Goal: Transaction & Acquisition: Purchase product/service

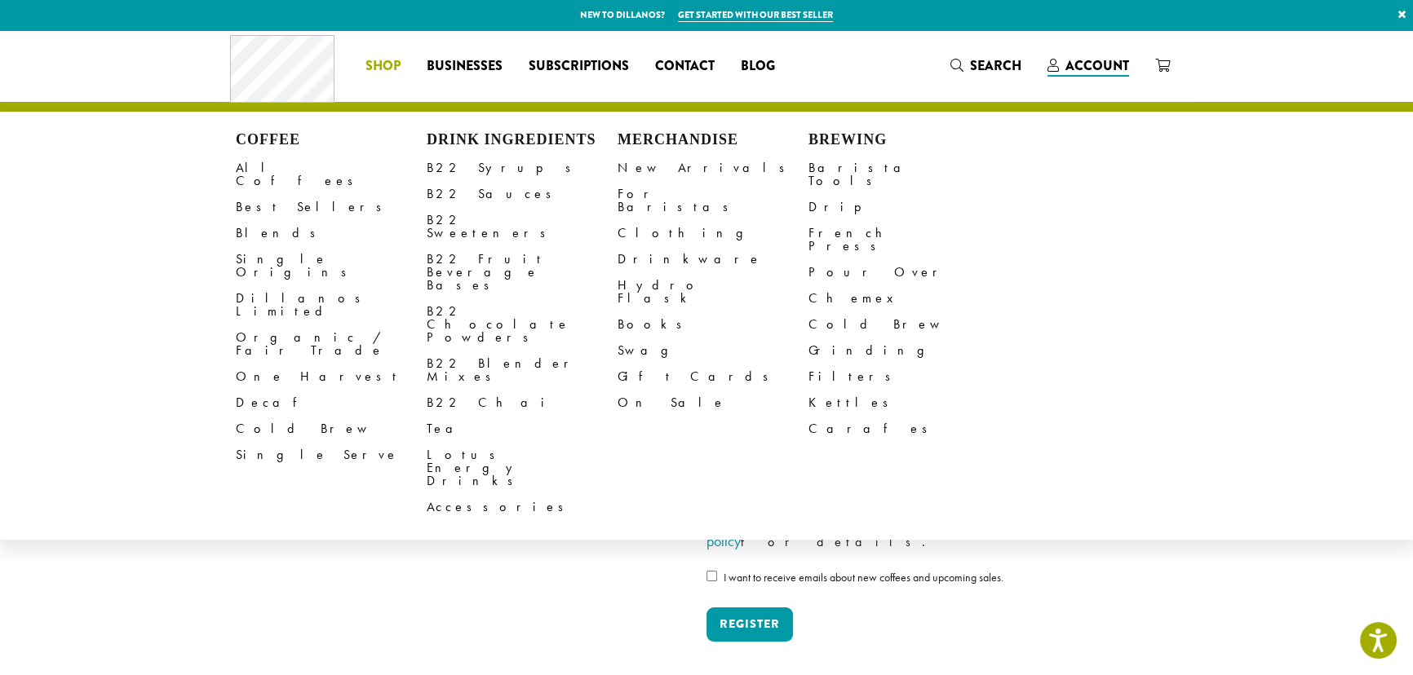
type input "**********"
click at [384, 71] on span "Shop" at bounding box center [382, 66] width 35 height 20
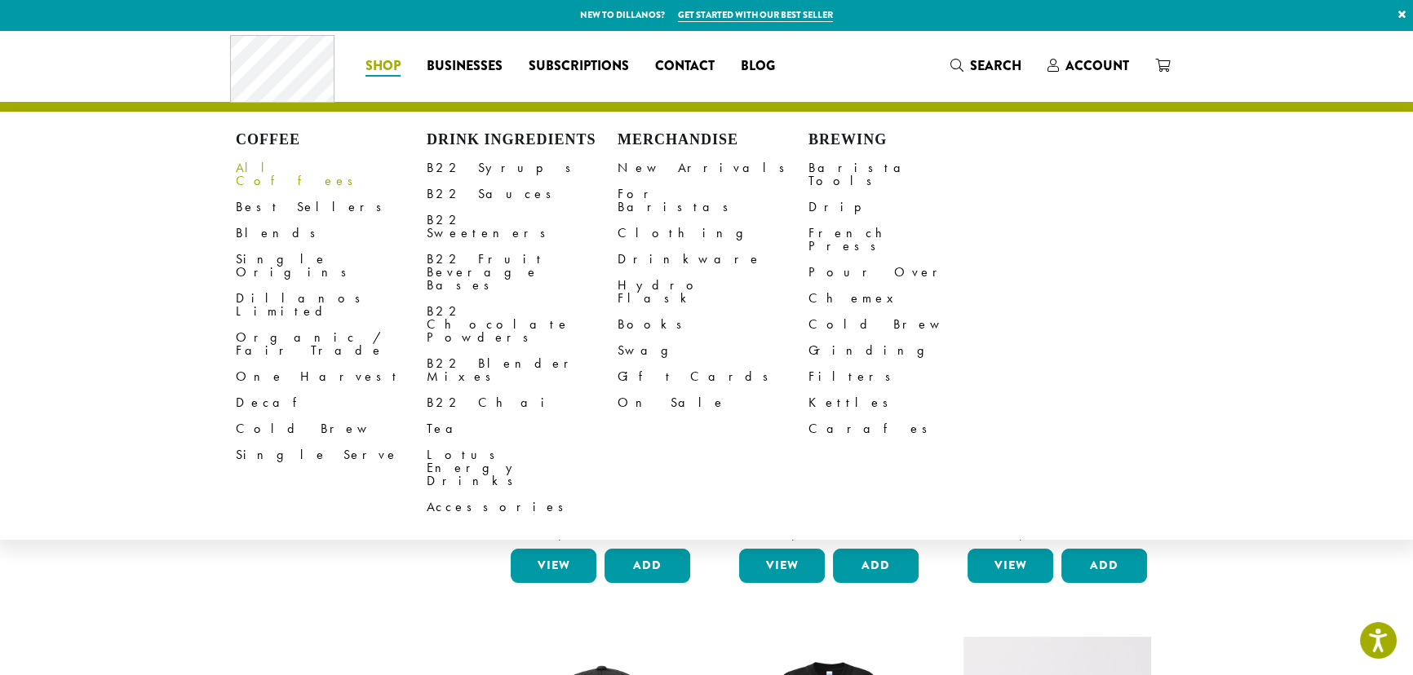
click at [282, 162] on link "All Coffees" at bounding box center [331, 174] width 191 height 39
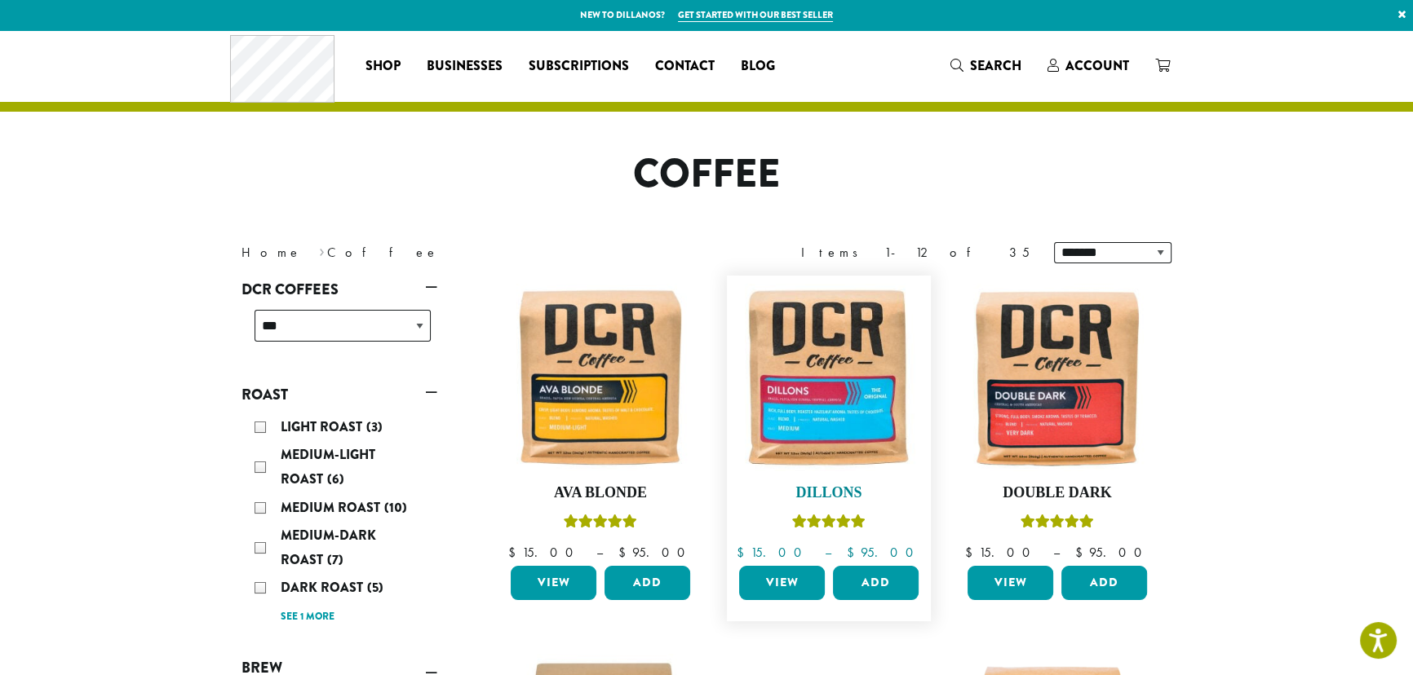
click at [851, 402] on img at bounding box center [829, 378] width 188 height 188
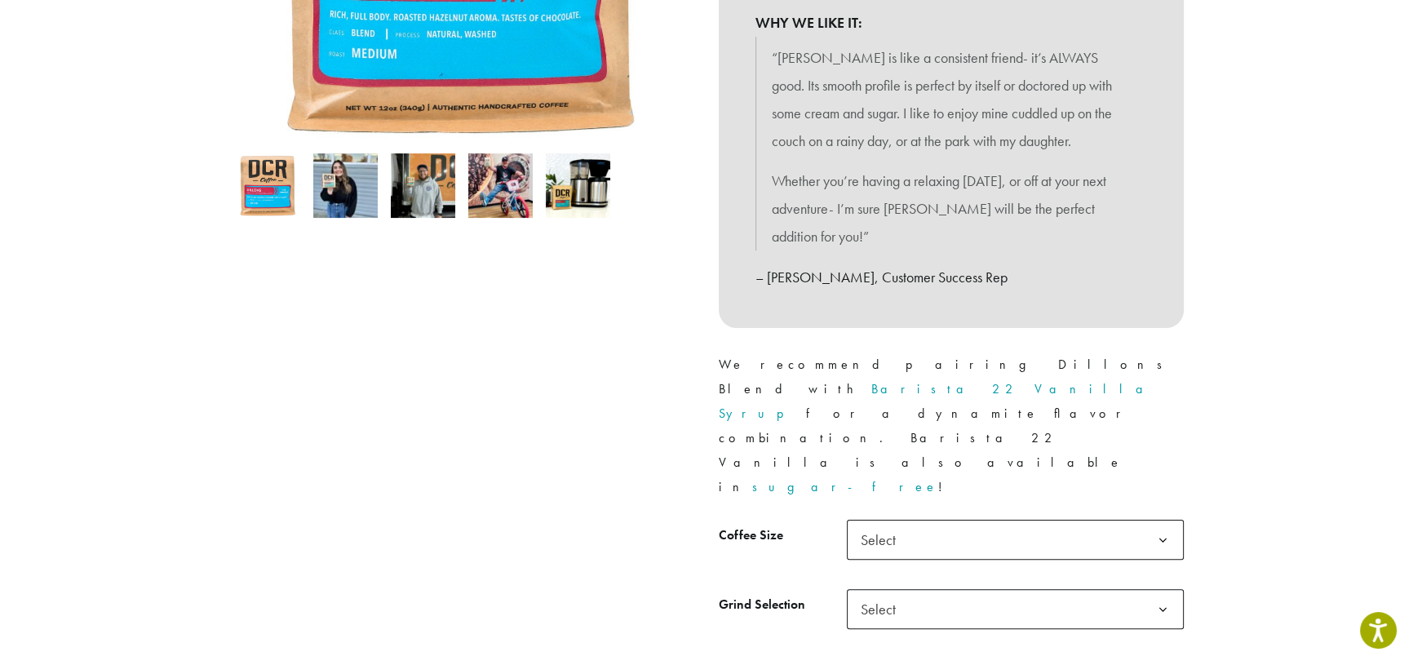
click at [921, 520] on span "Select" at bounding box center [1015, 540] width 337 height 40
click at [932, 589] on span "Select" at bounding box center [1015, 609] width 337 height 40
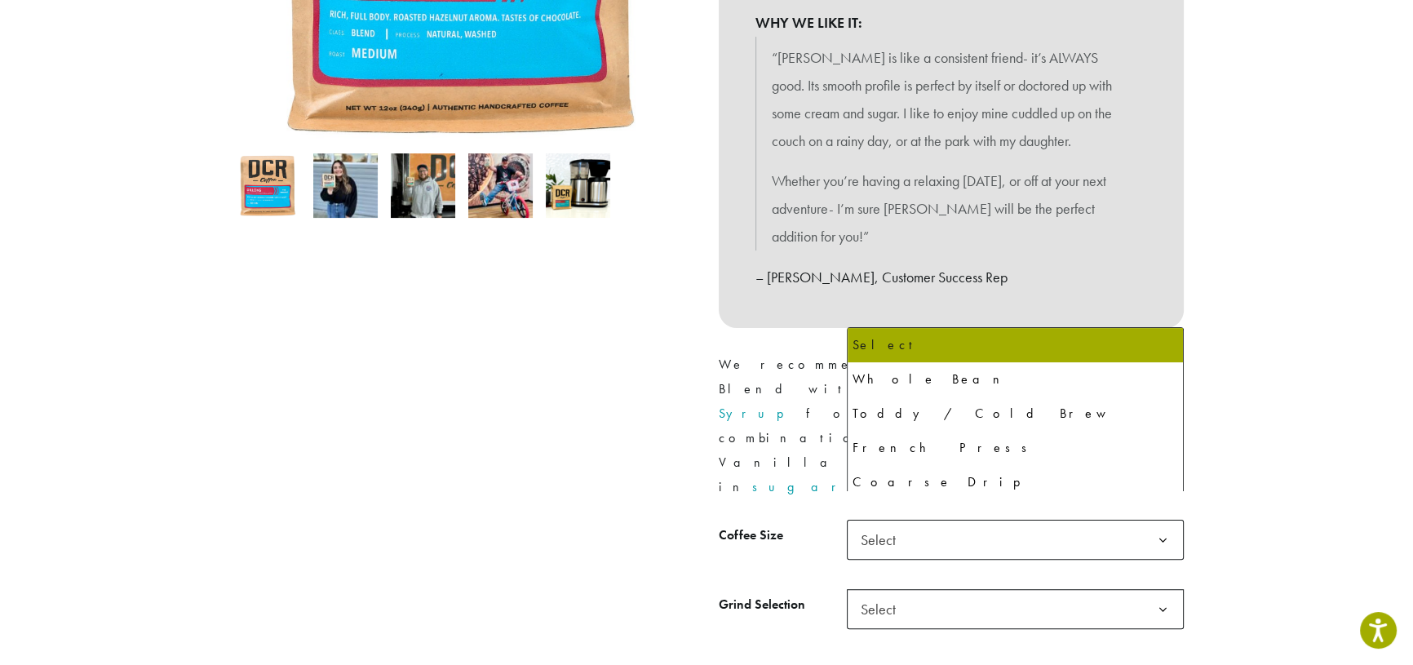
click at [932, 589] on span "Select" at bounding box center [1015, 609] width 337 height 40
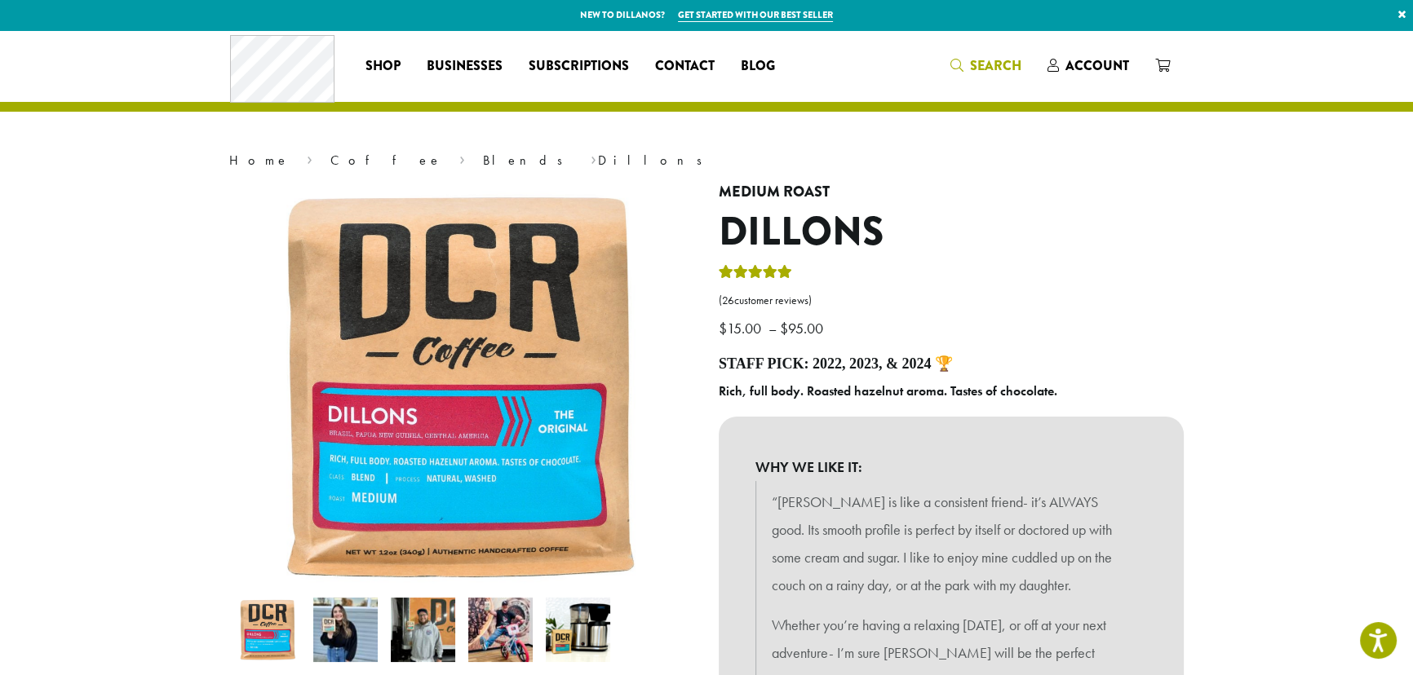
click at [960, 57] on span "Search" at bounding box center [985, 66] width 71 height 20
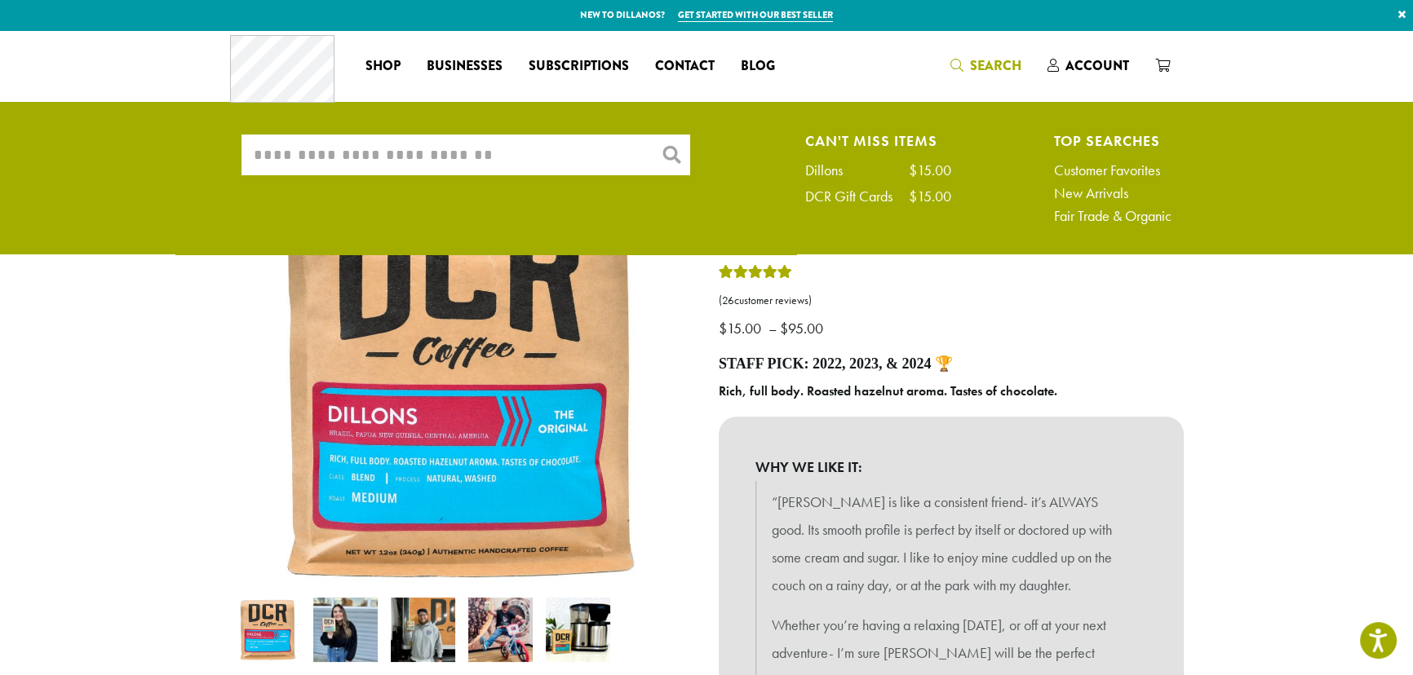
click at [478, 148] on input "What are you searching for?" at bounding box center [465, 155] width 449 height 41
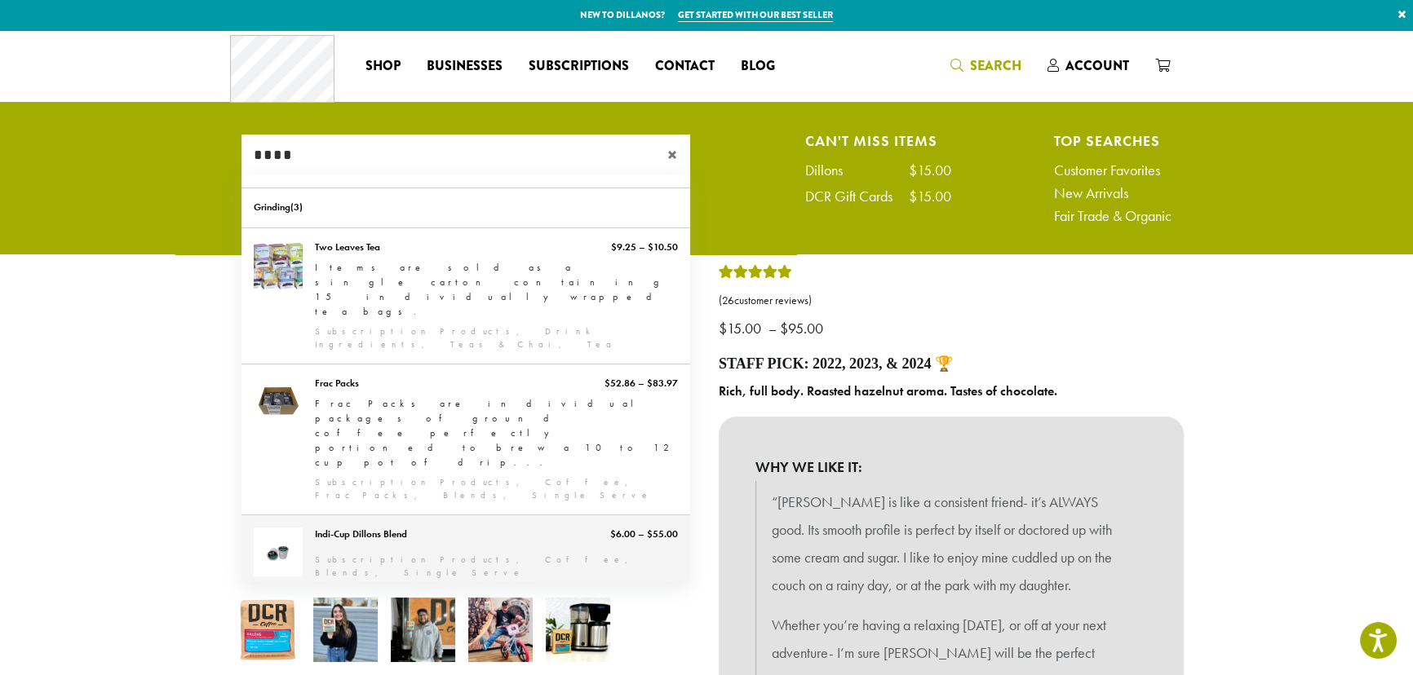
type input "****"
click at [471, 516] on link "Indi-Cup Dillons Blend" at bounding box center [465, 554] width 449 height 77
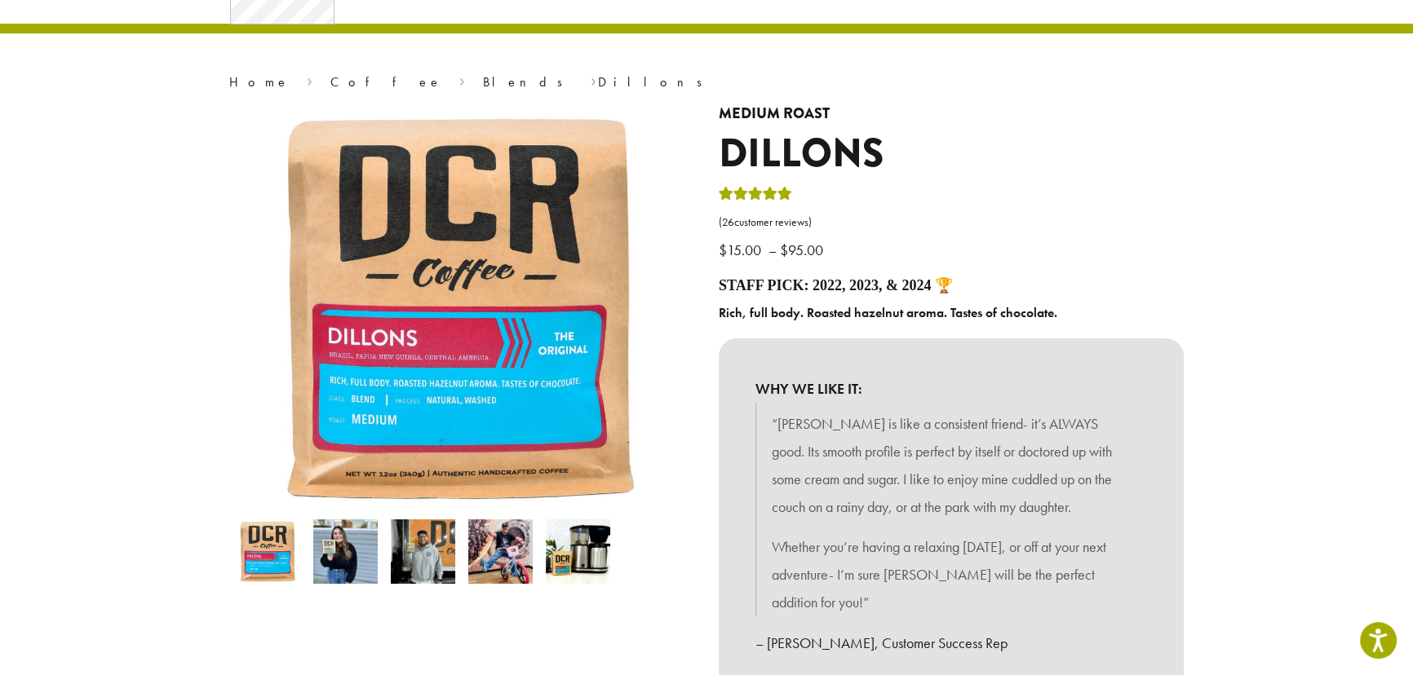
scroll to position [310, 0]
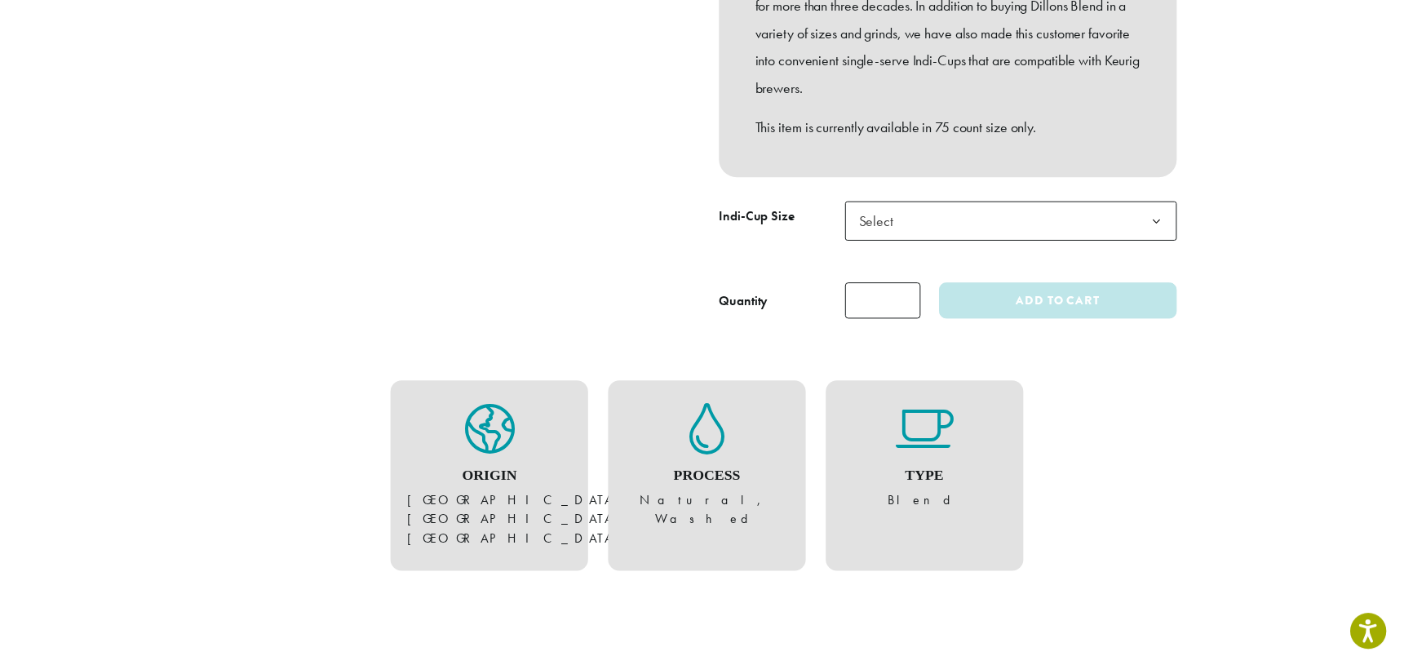
scroll to position [544, 0]
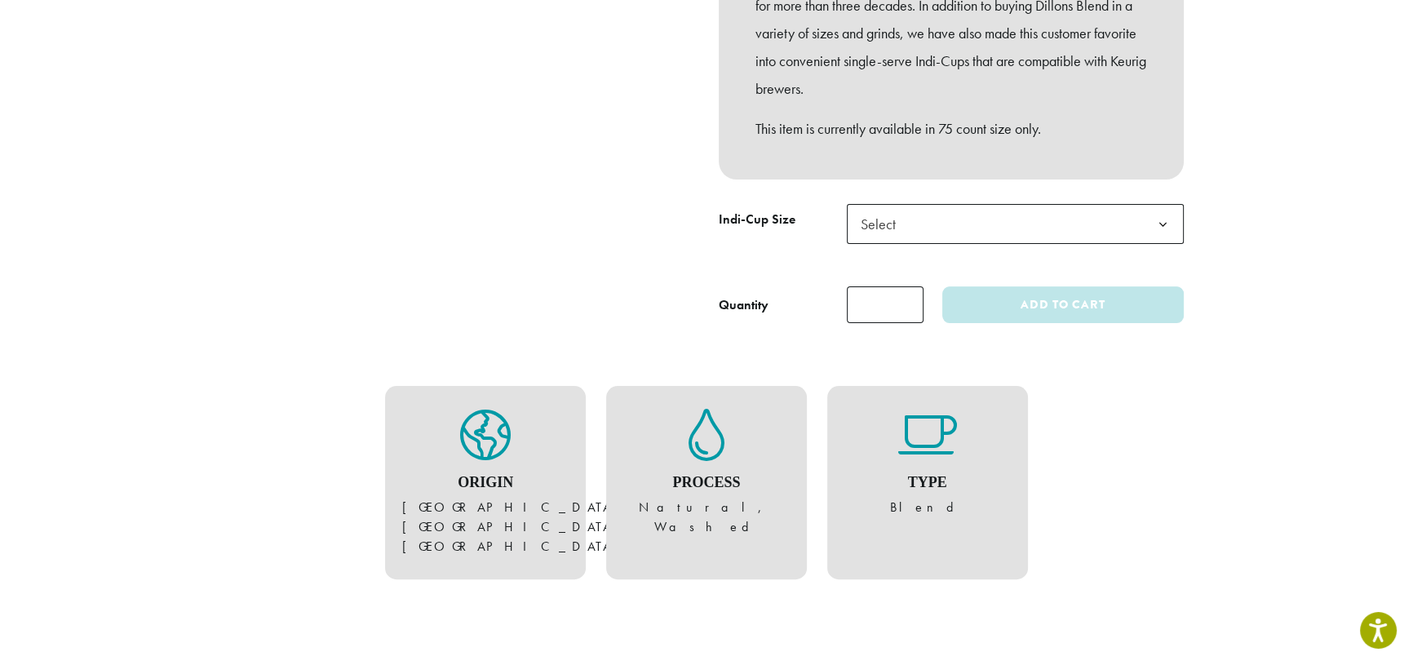
click at [931, 219] on span "Select" at bounding box center [1015, 224] width 337 height 40
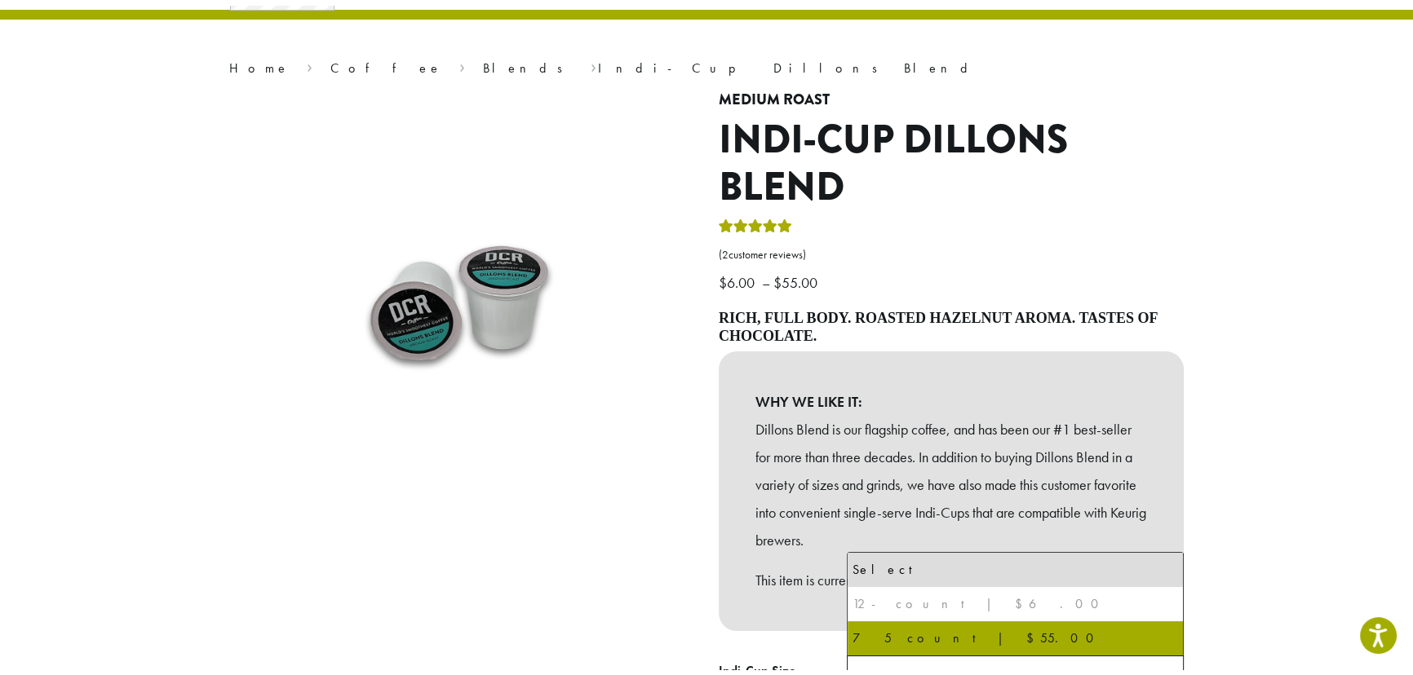
scroll to position [112, 0]
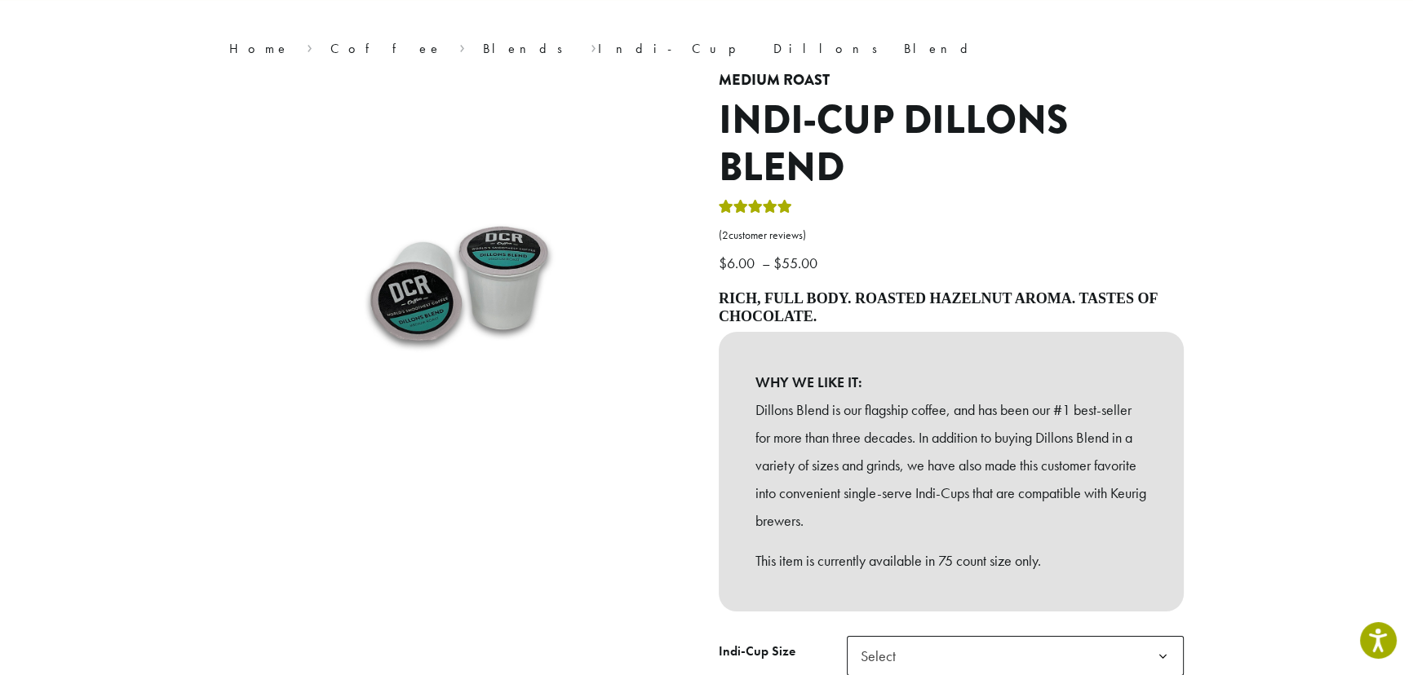
drag, startPoint x: 851, startPoint y: 332, endPoint x: 701, endPoint y: 313, distance: 151.3
click at [701, 313] on div "**********" at bounding box center [706, 421] width 979 height 698
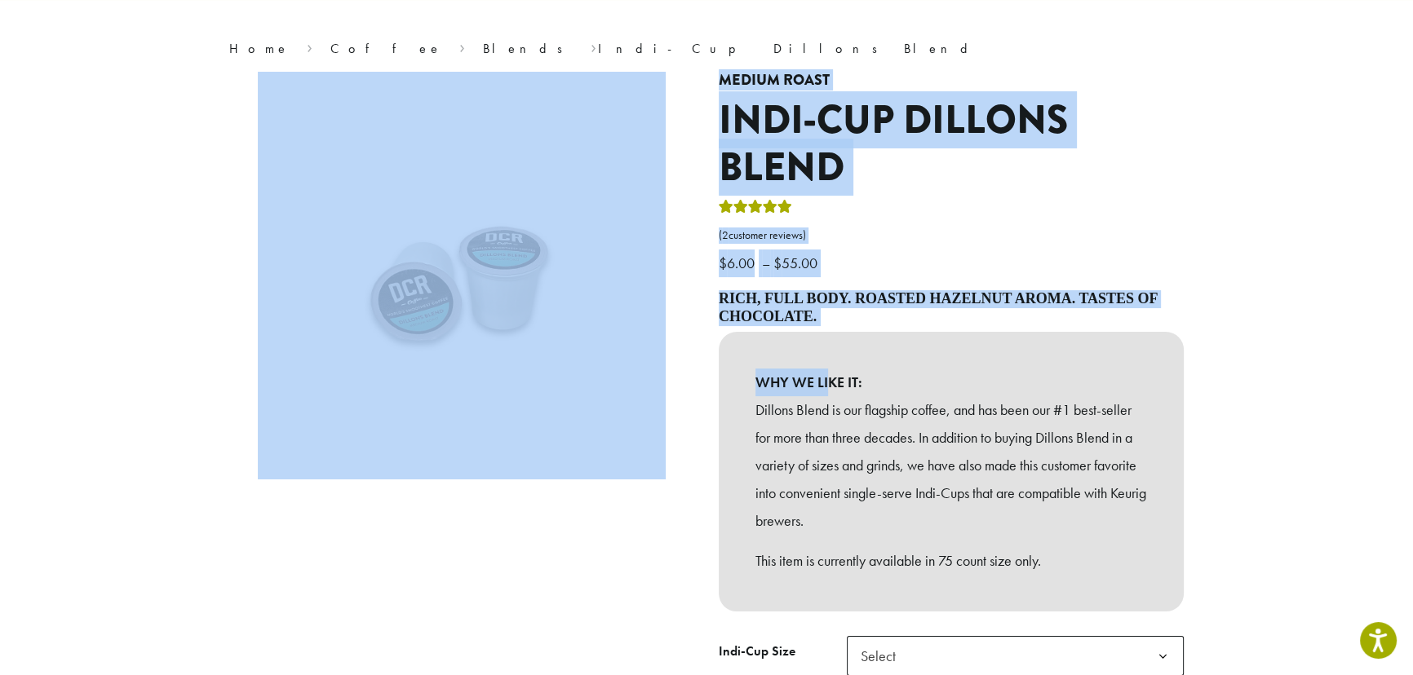
drag, startPoint x: 704, startPoint y: 292, endPoint x: 831, endPoint y: 345, distance: 137.9
click at [831, 345] on div "**********" at bounding box center [706, 421] width 979 height 698
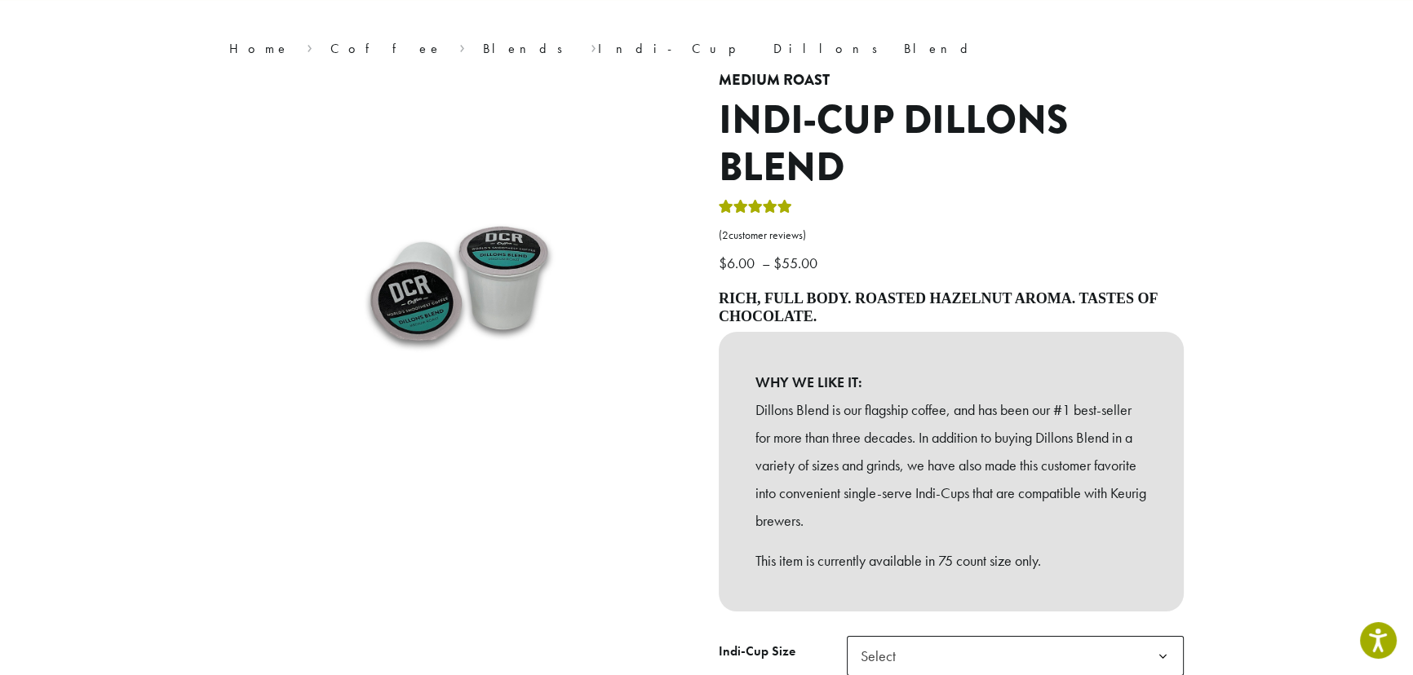
click at [859, 326] on div "Rich, full body. Roasted hazelnut aroma. Tastes of chocolate. WHY WE LIKE IT: D…" at bounding box center [951, 450] width 465 height 321
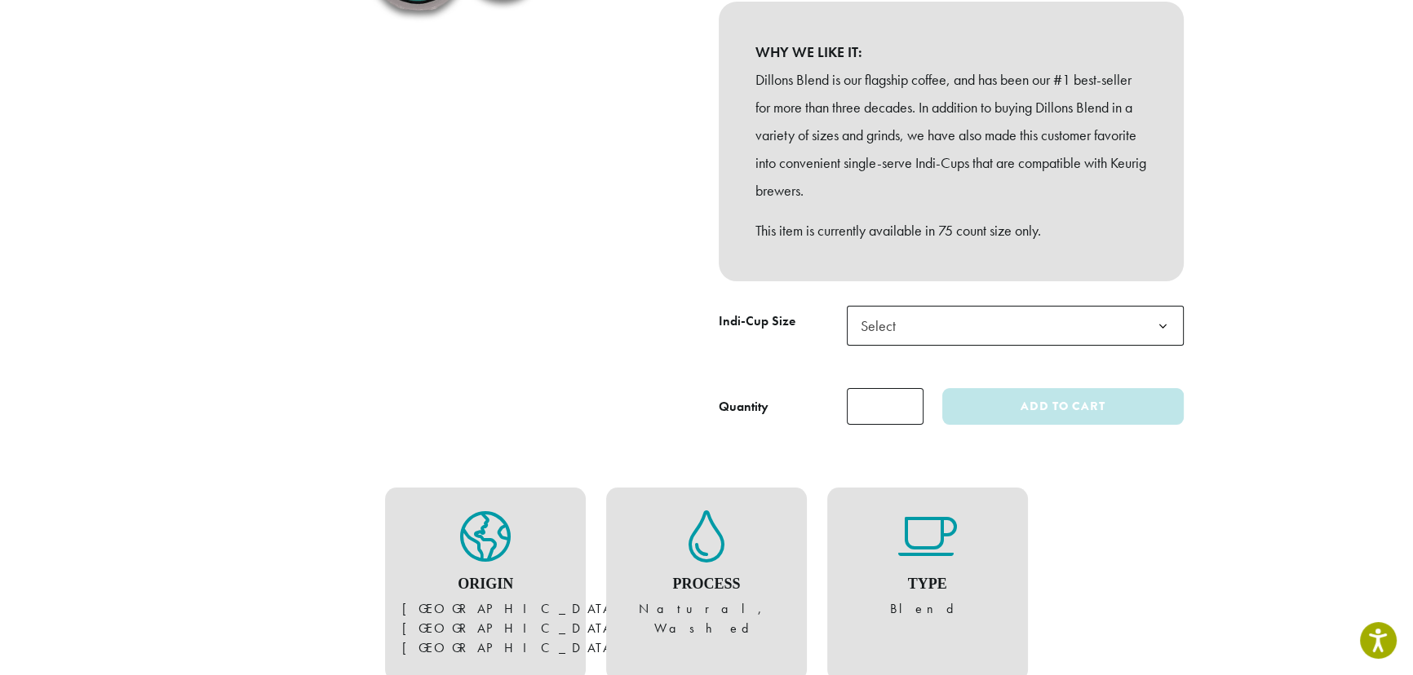
scroll to position [444, 0]
click at [802, 343] on th "Indi-Cup Size" at bounding box center [783, 338] width 128 height 69
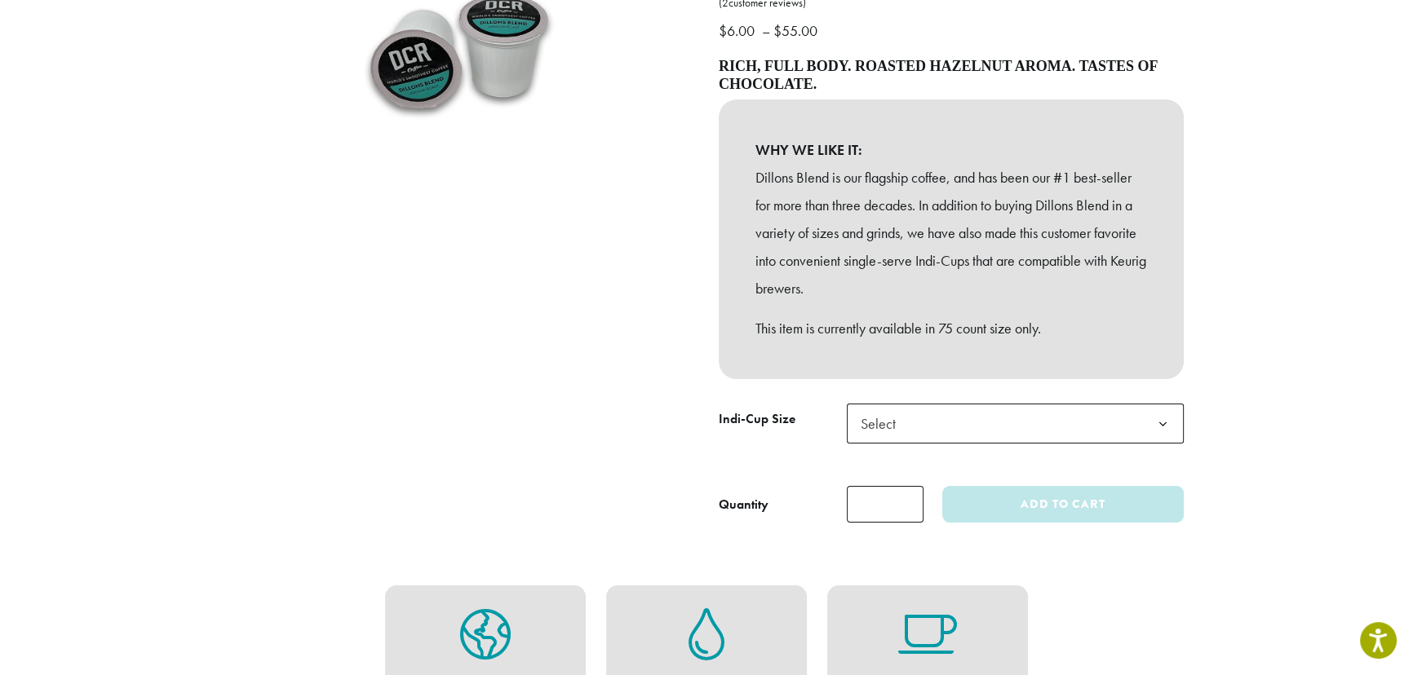
scroll to position [345, 0]
